Goal: Task Accomplishment & Management: Use online tool/utility

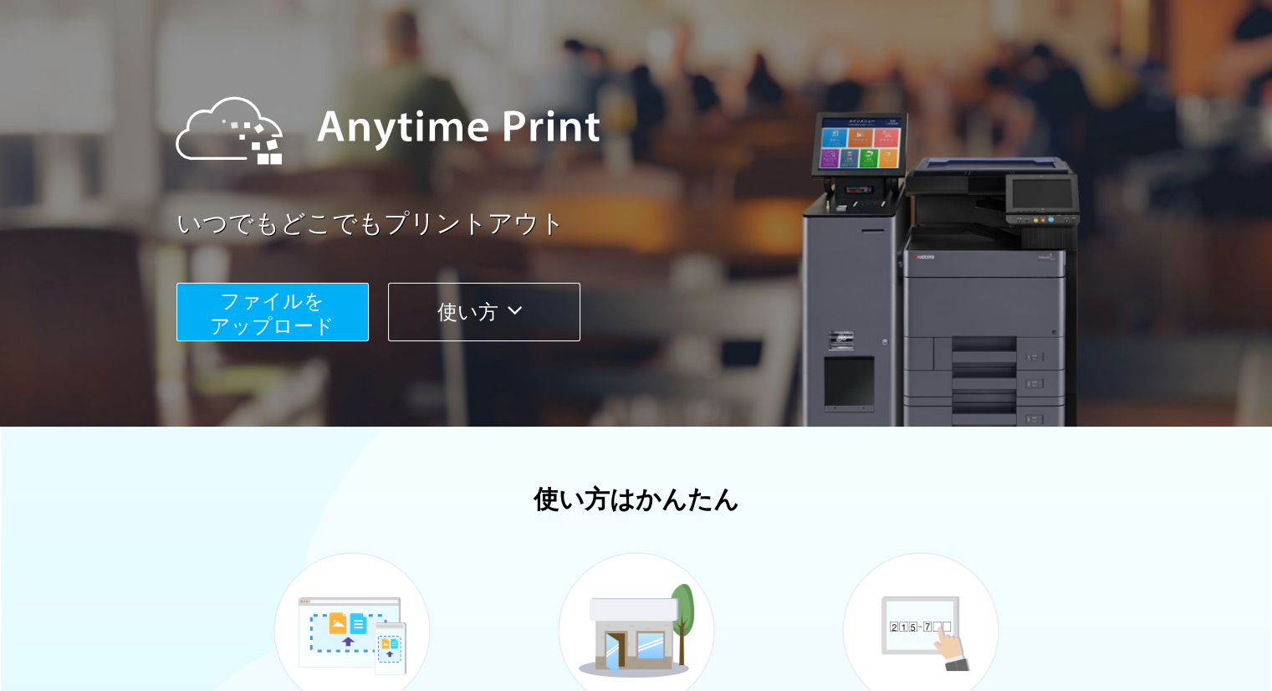
scroll to position [116, 0]
click at [334, 322] on button "ファイルを ​​アップロード" at bounding box center [272, 313] width 192 height 59
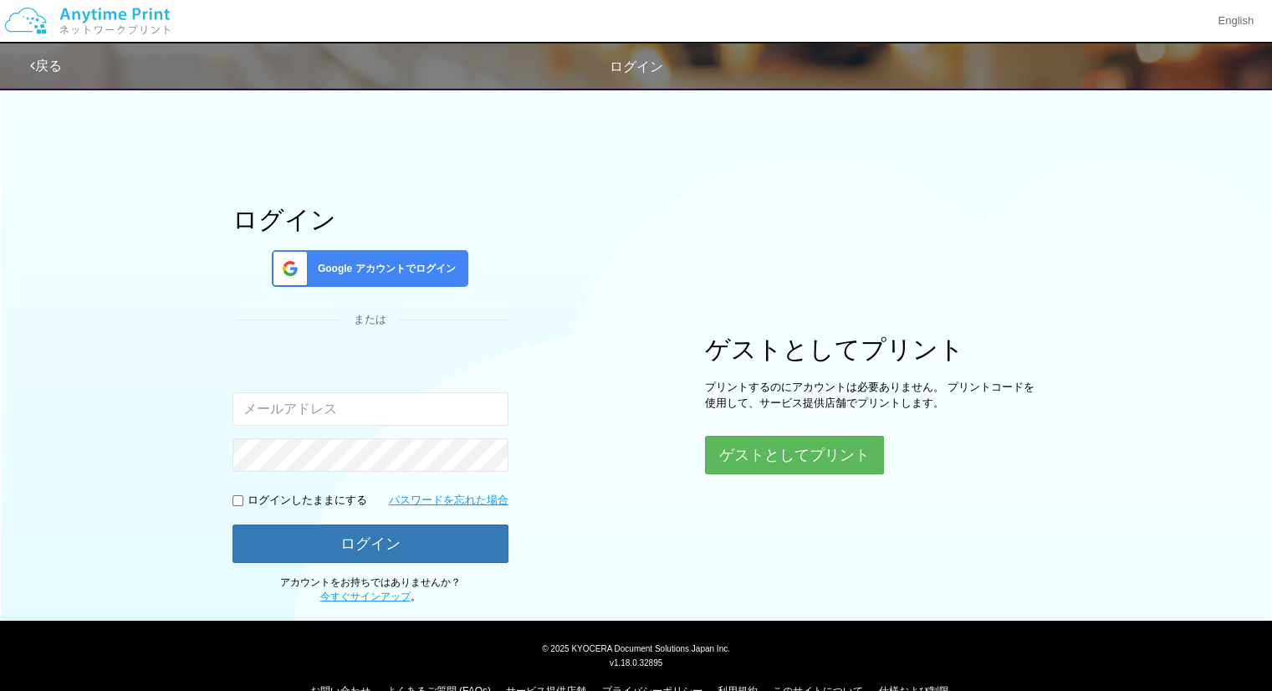
click at [413, 268] on span "Google アカウントでログイン" at bounding box center [383, 269] width 145 height 14
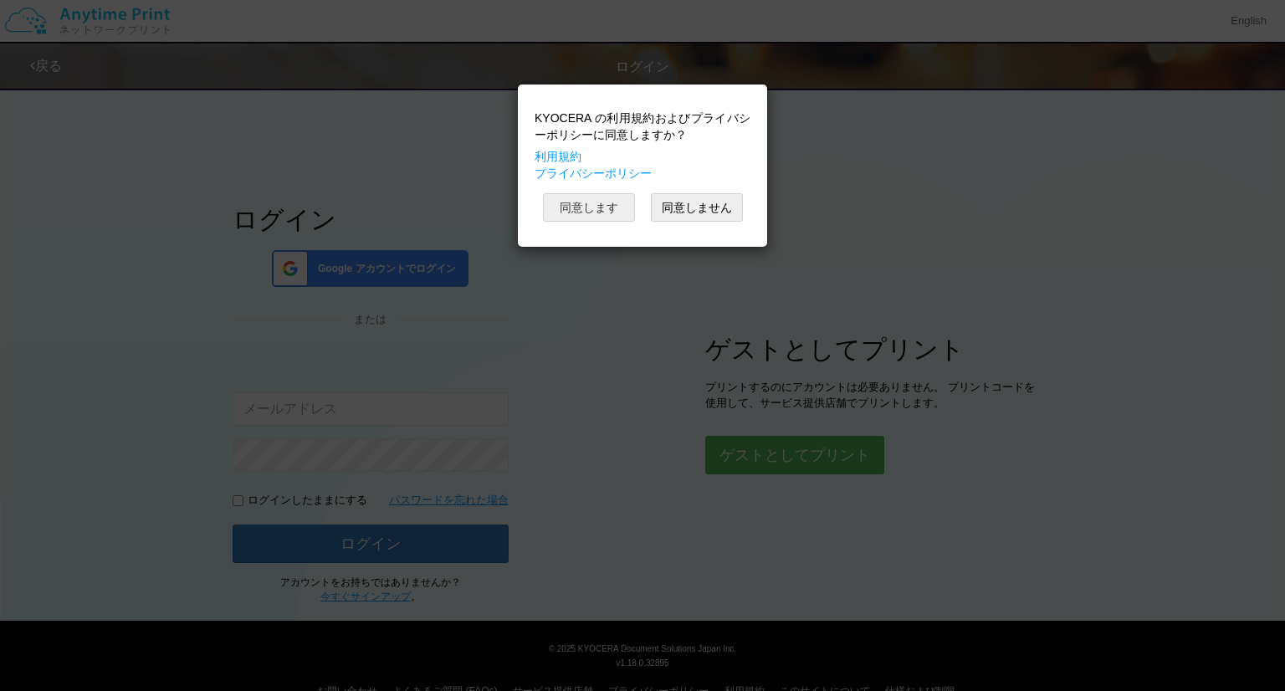
click at [601, 212] on button "同意します" at bounding box center [589, 207] width 92 height 28
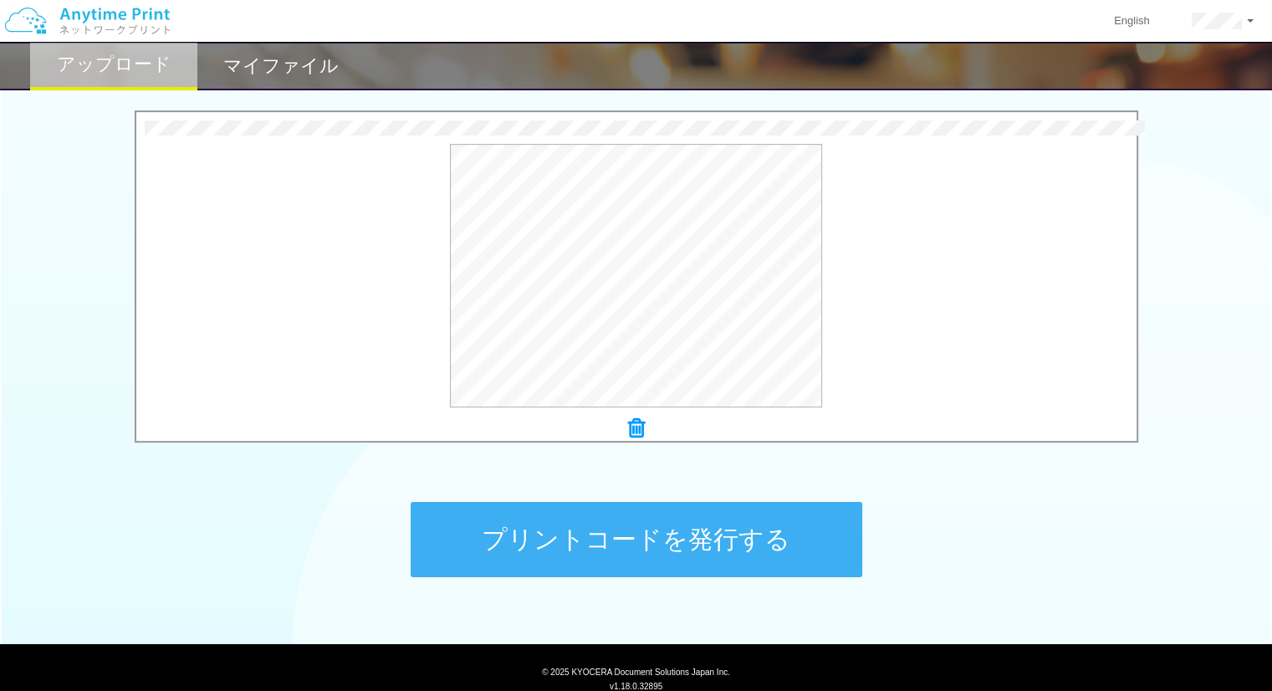
scroll to position [581, 0]
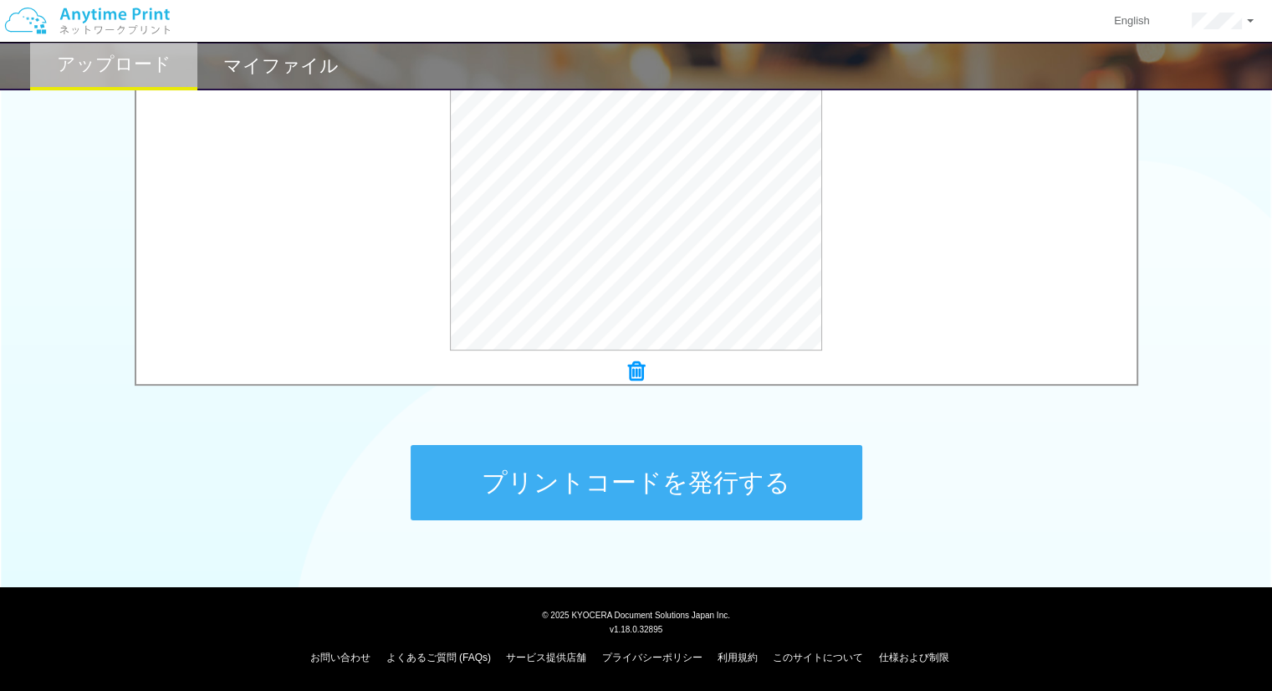
click at [733, 486] on button "プリントコードを発行する" at bounding box center [637, 482] width 452 height 75
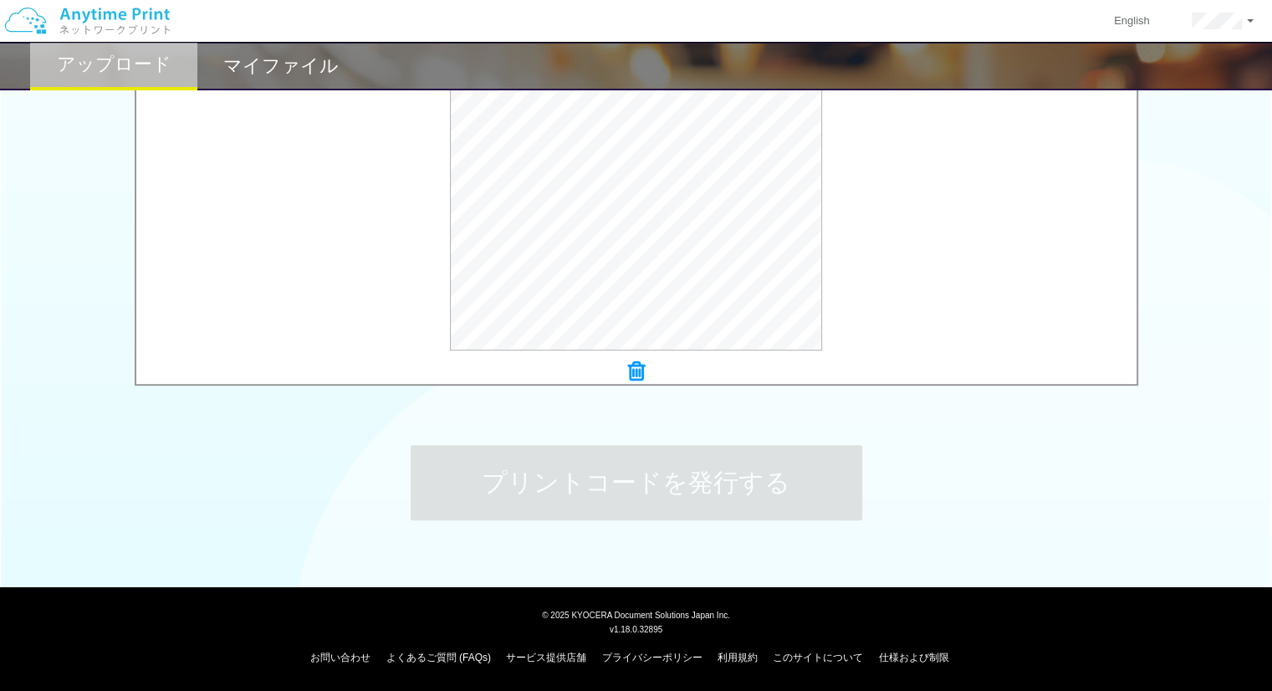
scroll to position [0, 0]
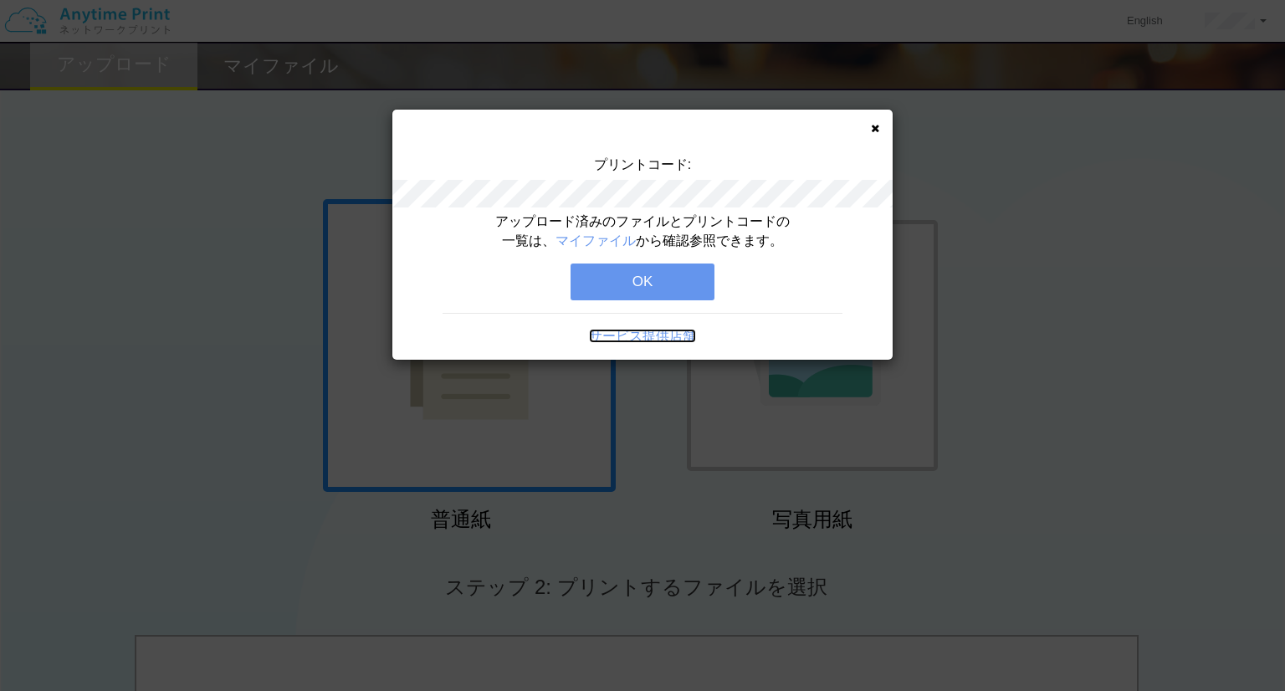
click at [677, 330] on link "サービス提供店舗" at bounding box center [642, 336] width 107 height 14
click at [662, 278] on button "OK" at bounding box center [642, 281] width 144 height 37
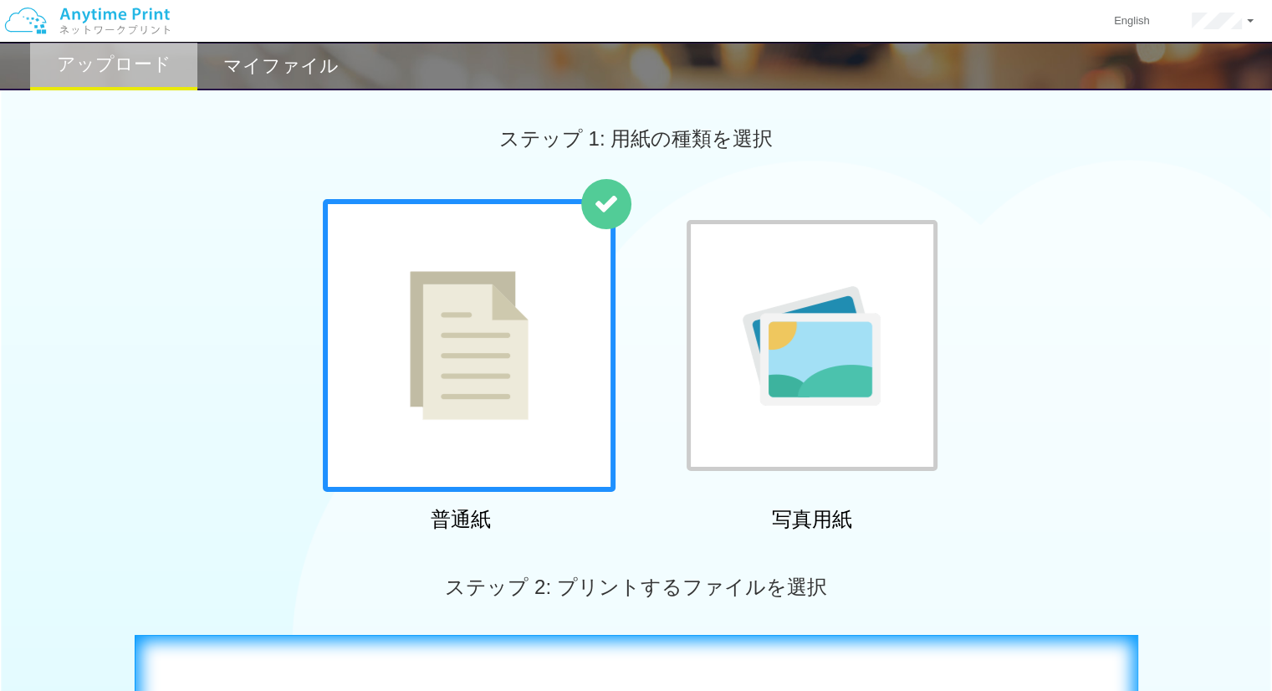
scroll to position [418, 0]
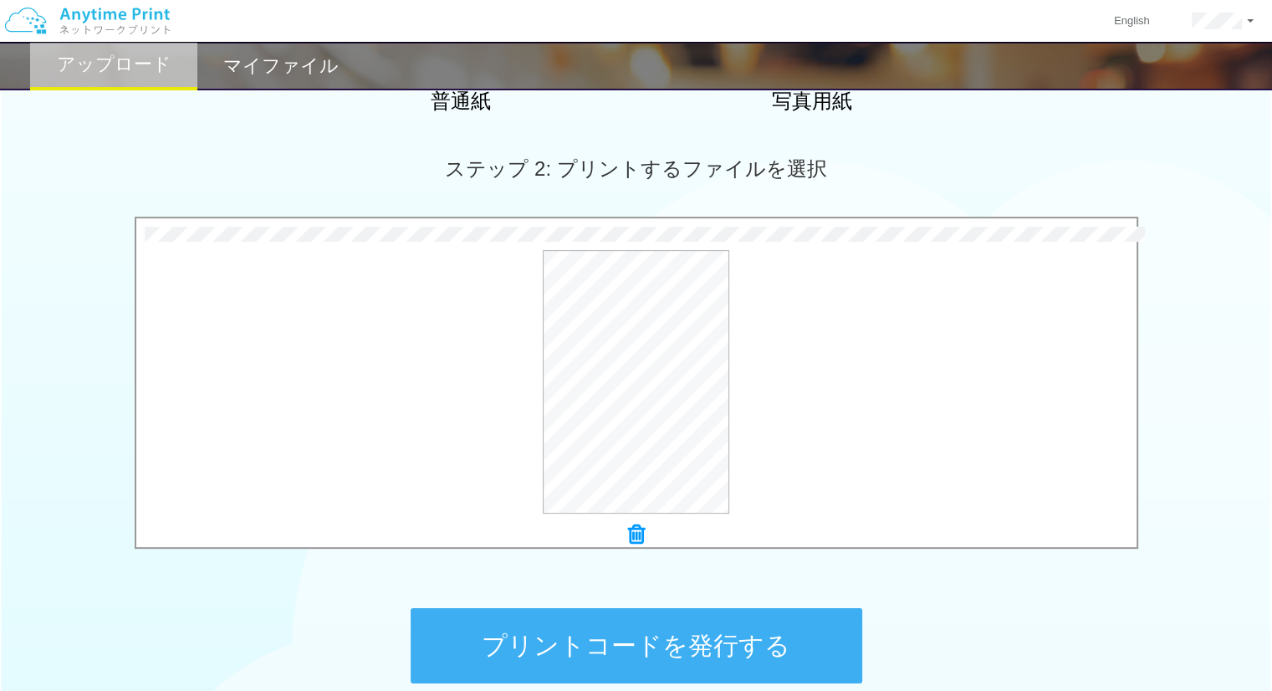
click at [628, 640] on button "プリントコードを発行する" at bounding box center [637, 645] width 452 height 75
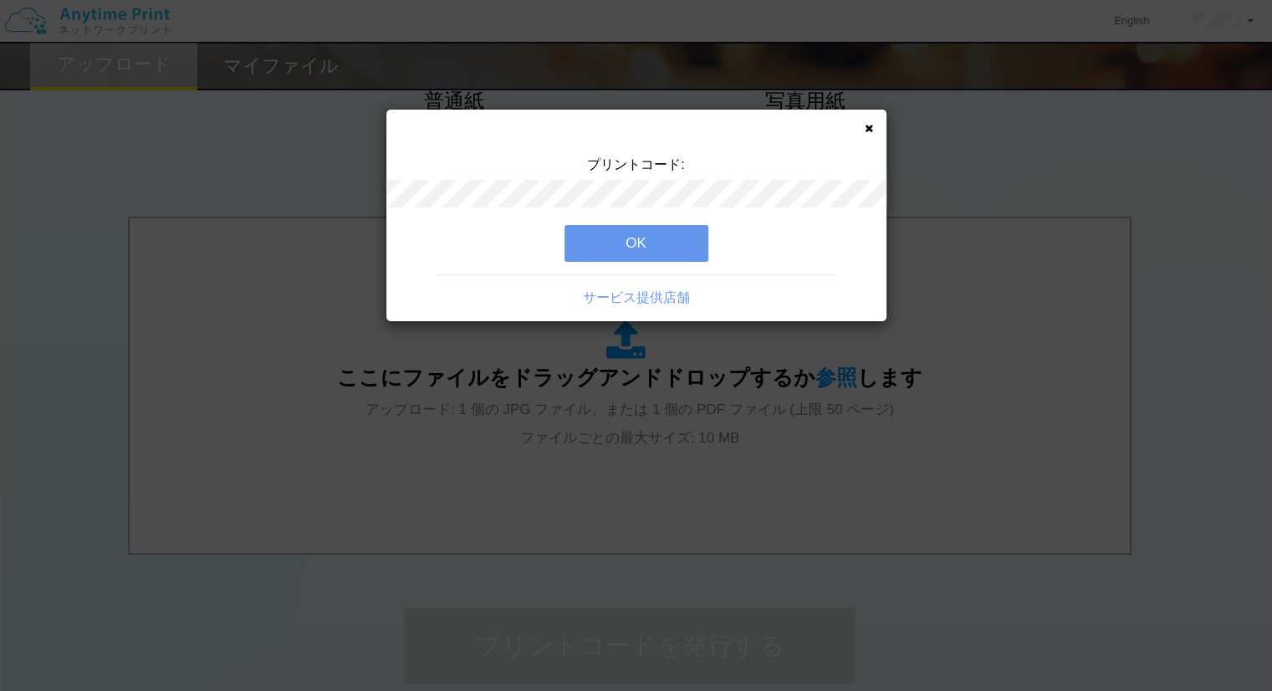
scroll to position [0, 0]
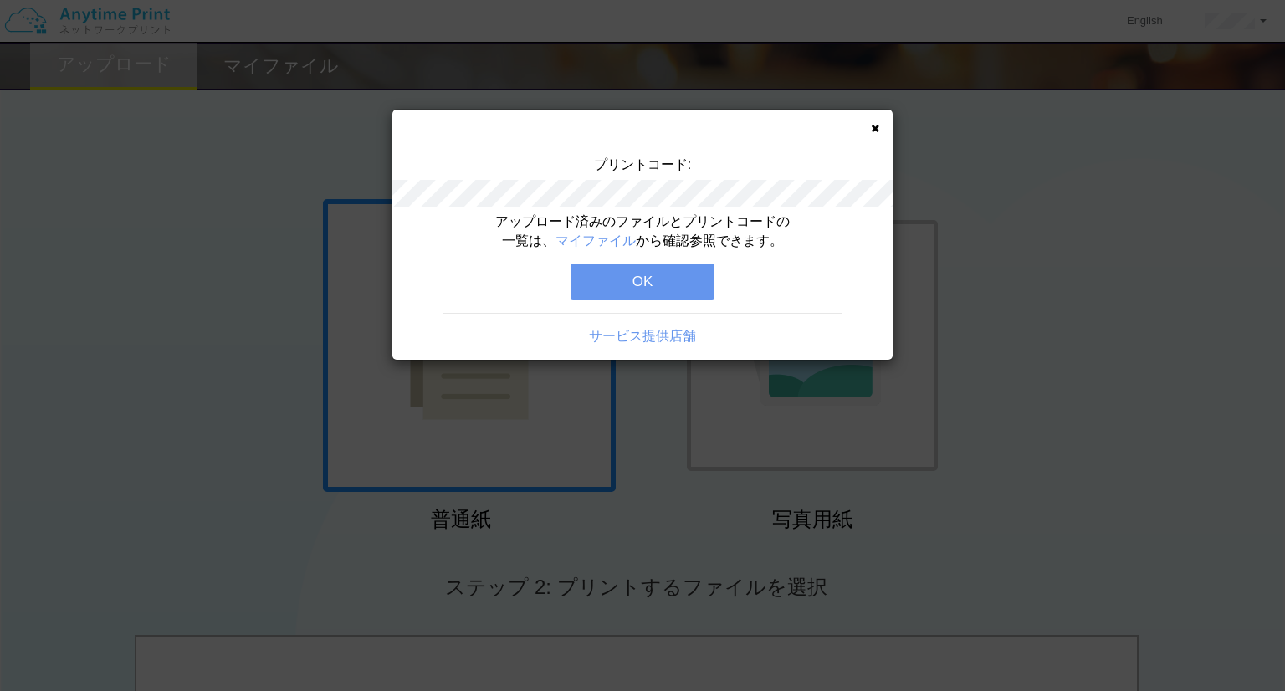
click at [625, 279] on button "OK" at bounding box center [642, 281] width 144 height 37
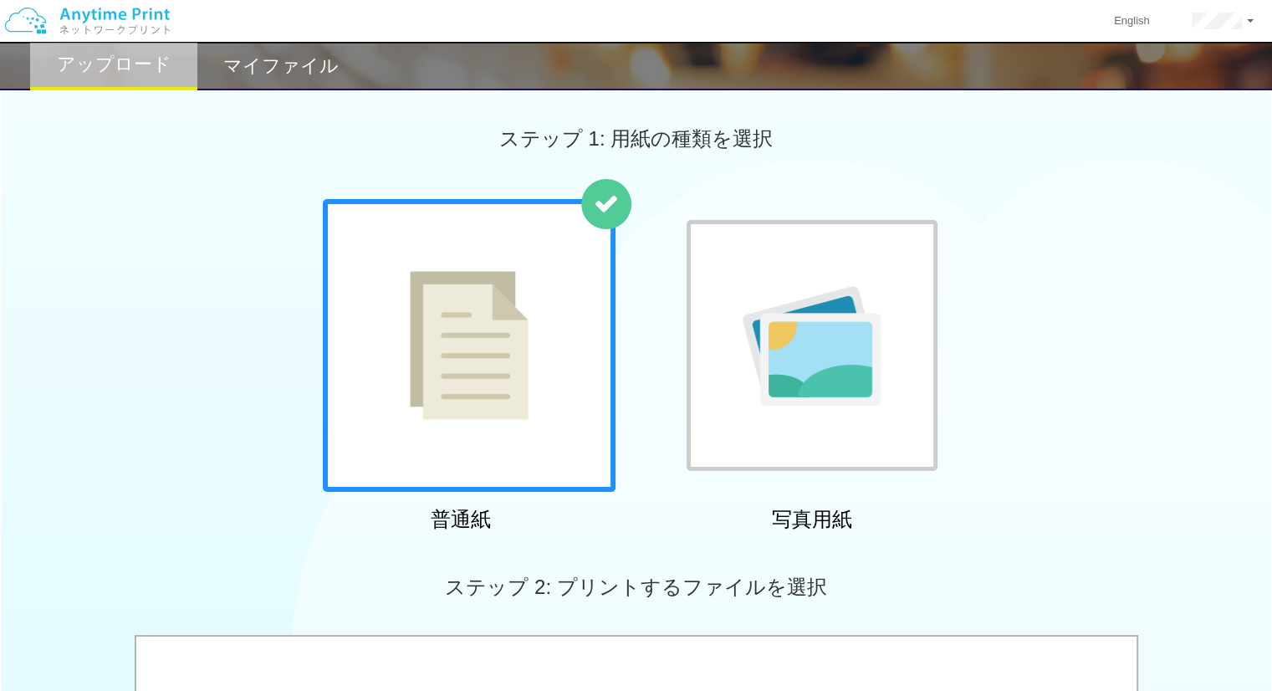
click at [271, 60] on h2 "マイファイル" at bounding box center [280, 66] width 115 height 20
